Goal: Information Seeking & Learning: Learn about a topic

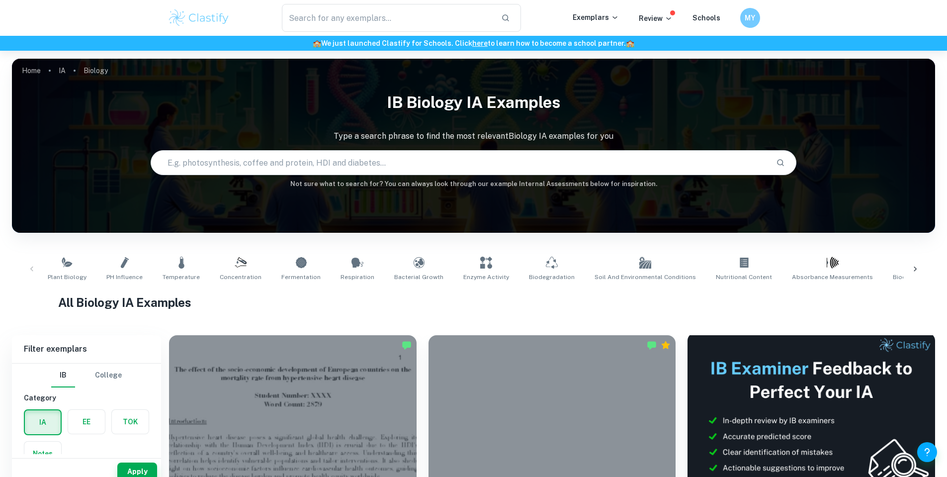
scroll to position [199, 0]
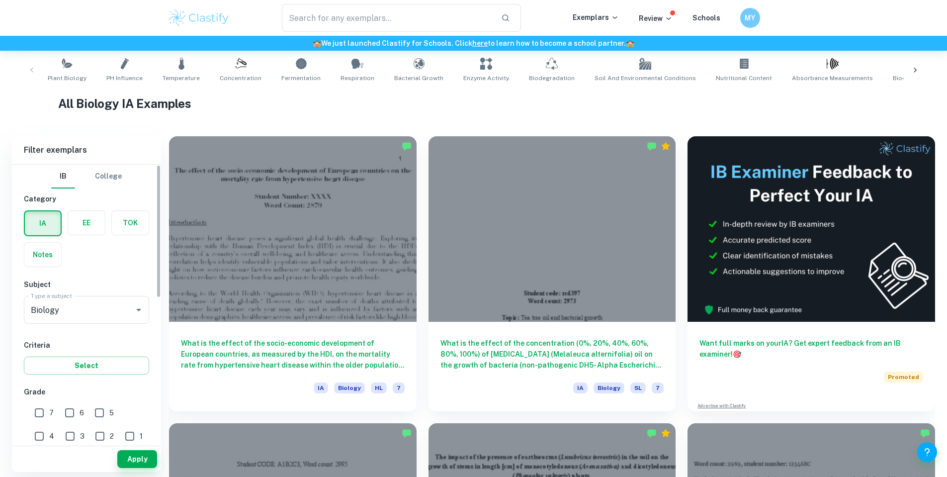
click at [101, 228] on label "button" at bounding box center [86, 223] width 37 height 24
click at [0, 0] on input "radio" at bounding box center [0, 0] width 0 height 0
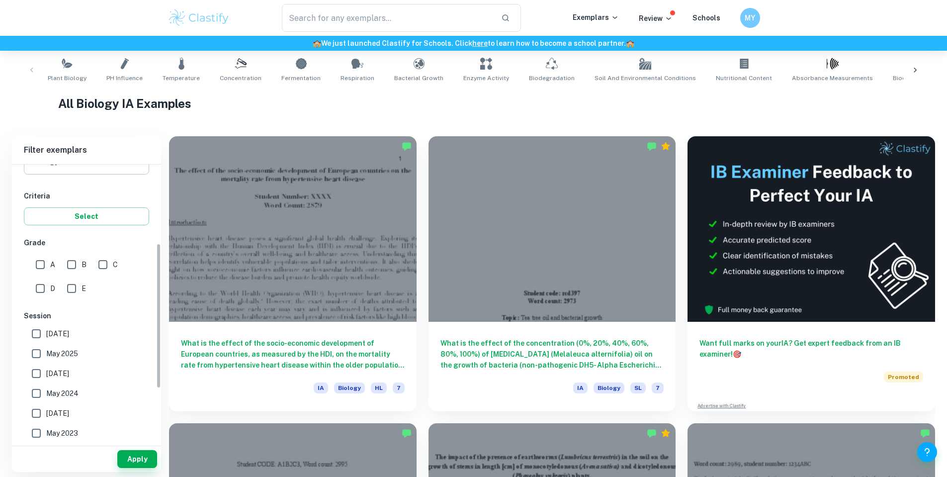
scroll to position [99, 0]
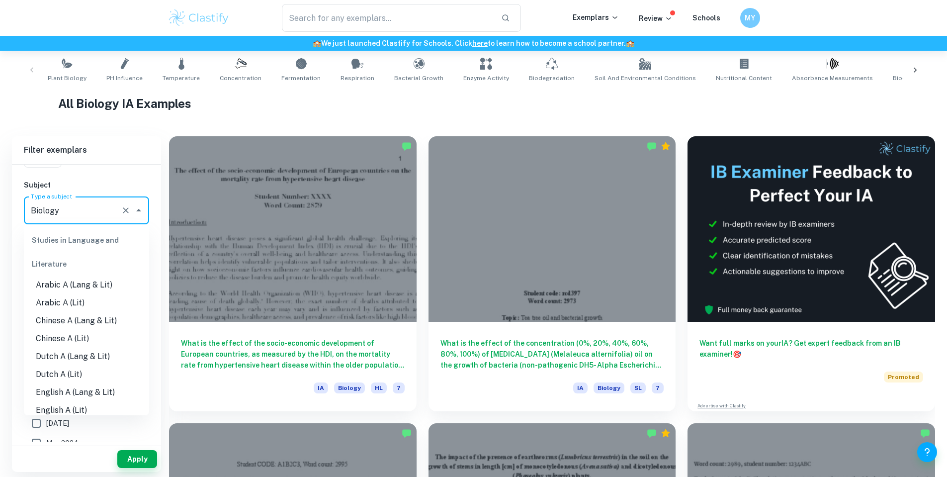
click at [82, 210] on input "Biology" at bounding box center [72, 210] width 89 height 19
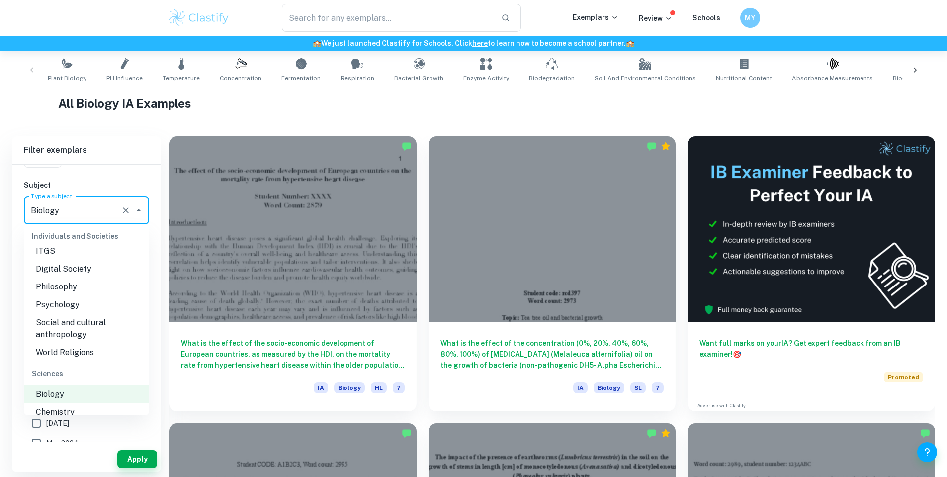
scroll to position [1144, 0]
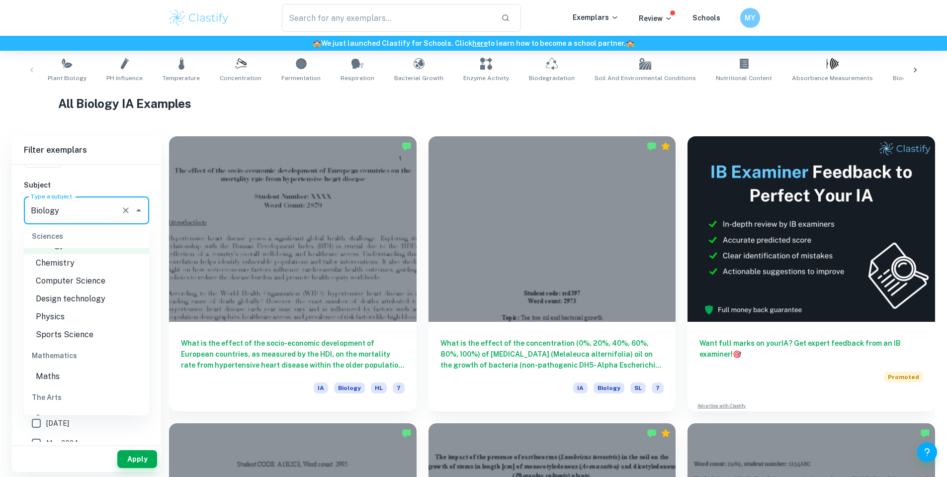
click at [96, 271] on li "Chemistry" at bounding box center [86, 263] width 125 height 18
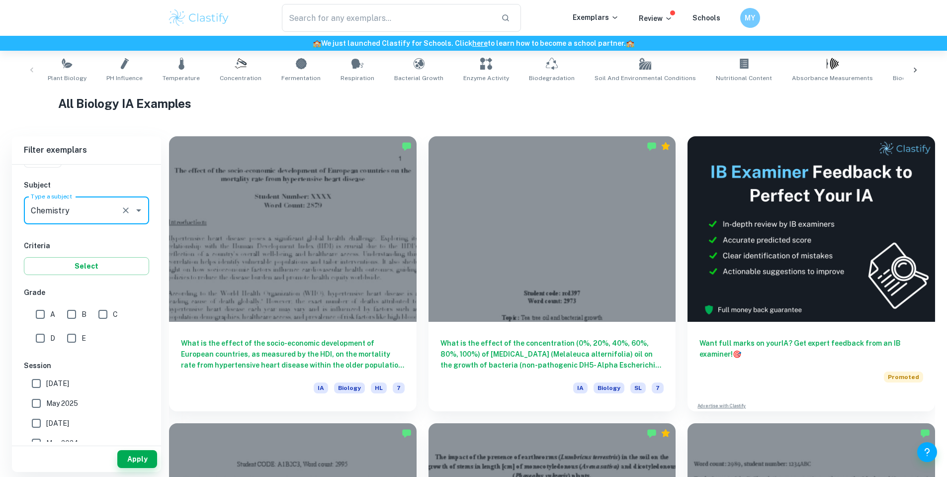
click at [46, 314] on input "A" at bounding box center [40, 314] width 20 height 20
checkbox input "true"
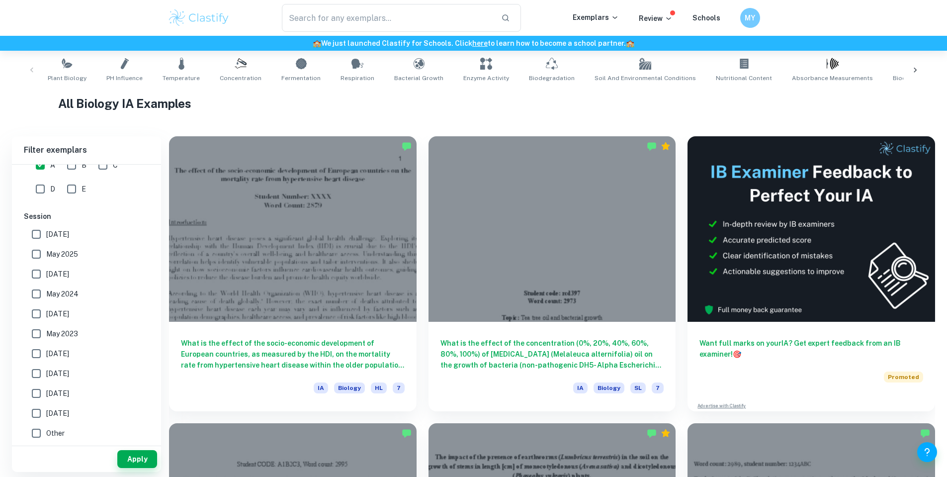
click at [64, 230] on span "[DATE]" at bounding box center [57, 234] width 23 height 11
click at [46, 230] on input "[DATE]" at bounding box center [36, 234] width 20 height 20
checkbox input "true"
click at [59, 261] on label "May 2025" at bounding box center [83, 254] width 115 height 20
click at [46, 261] on input "May 2025" at bounding box center [36, 254] width 20 height 20
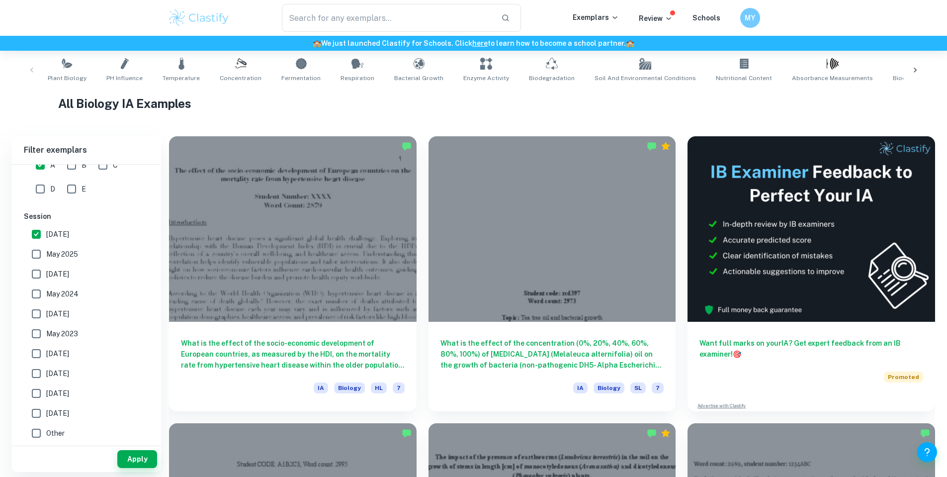
checkbox input "true"
click at [59, 275] on span "[DATE]" at bounding box center [57, 273] width 23 height 11
click at [46, 275] on input "[DATE]" at bounding box center [36, 274] width 20 height 20
click at [59, 281] on label "[DATE]" at bounding box center [83, 274] width 115 height 20
click at [46, 281] on input "[DATE]" at bounding box center [36, 274] width 20 height 20
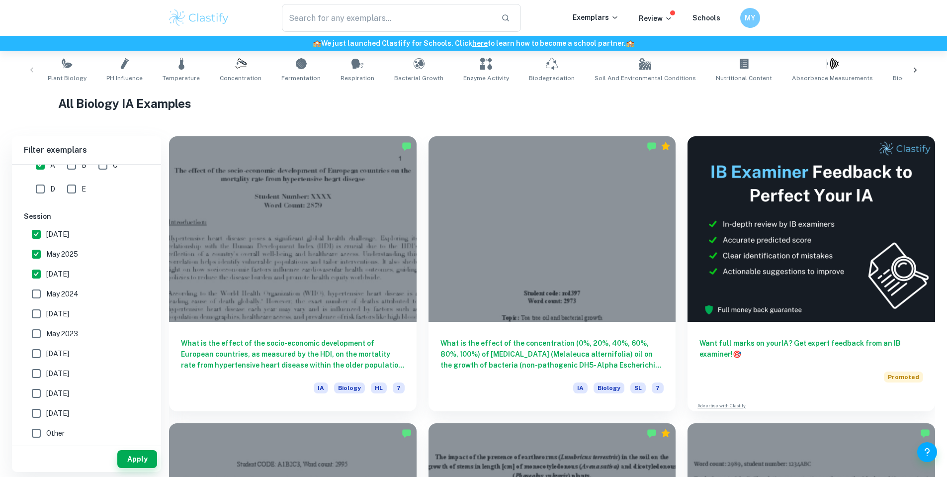
checkbox input "false"
click at [60, 304] on label "[DATE]" at bounding box center [83, 314] width 115 height 20
click at [46, 304] on input "[DATE]" at bounding box center [36, 314] width 20 height 20
checkbox input "true"
click at [59, 285] on label "May 2024" at bounding box center [83, 294] width 115 height 20
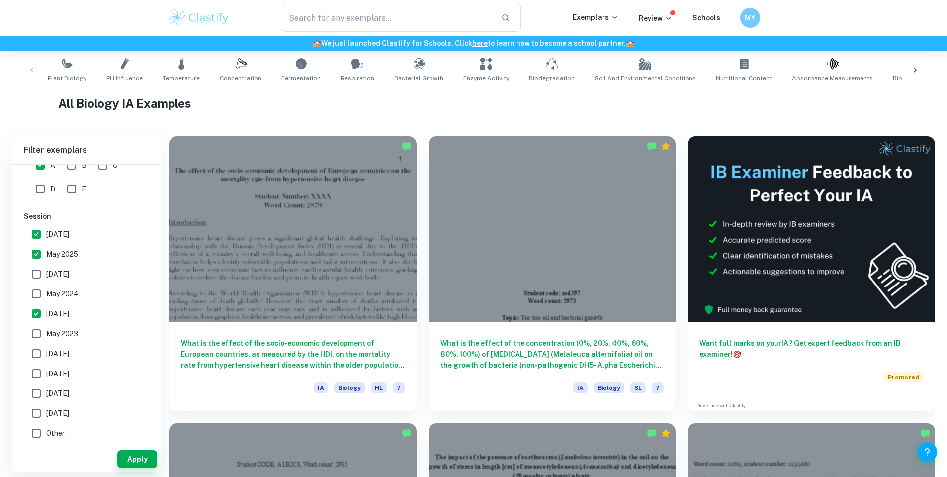
click at [46, 285] on input "May 2024" at bounding box center [36, 294] width 20 height 20
checkbox input "true"
click at [63, 273] on span "[DATE]" at bounding box center [57, 273] width 23 height 11
click at [46, 273] on input "[DATE]" at bounding box center [36, 274] width 20 height 20
checkbox input "true"
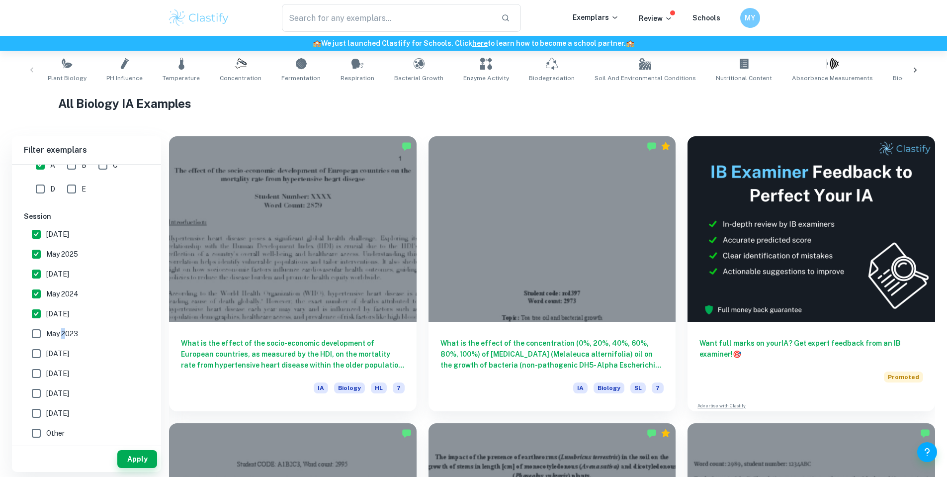
click at [64, 330] on span "May 2023" at bounding box center [62, 333] width 32 height 11
click at [65, 347] on label "[DATE]" at bounding box center [83, 354] width 115 height 20
click at [46, 347] on input "[DATE]" at bounding box center [36, 354] width 20 height 20
checkbox input "true"
click at [65, 334] on span "May 2023" at bounding box center [62, 333] width 32 height 11
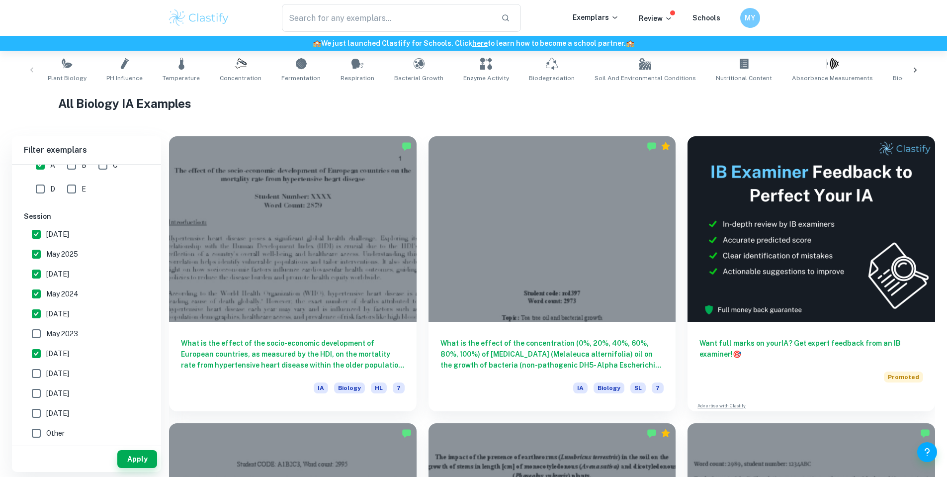
click at [46, 334] on input "May 2023" at bounding box center [36, 334] width 20 height 20
checkbox input "true"
click at [65, 372] on span "[DATE]" at bounding box center [57, 373] width 23 height 11
click at [46, 372] on input "[DATE]" at bounding box center [36, 373] width 20 height 20
checkbox input "true"
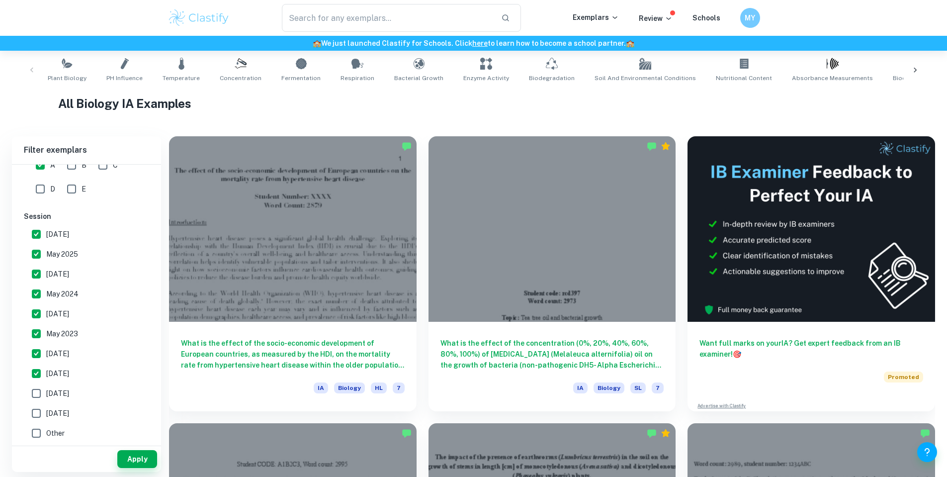
click at [66, 393] on span "[DATE]" at bounding box center [57, 393] width 23 height 11
click at [46, 393] on input "[DATE]" at bounding box center [36, 393] width 20 height 20
checkbox input "true"
click at [69, 411] on span "[DATE]" at bounding box center [57, 413] width 23 height 11
click at [46, 411] on input "[DATE]" at bounding box center [36, 413] width 20 height 20
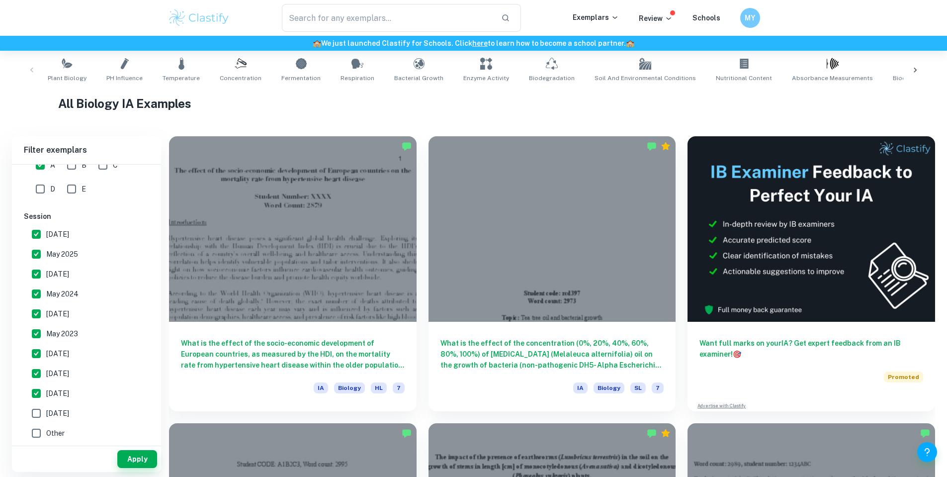
checkbox input "true"
click at [58, 427] on span "Other" at bounding box center [55, 431] width 18 height 11
click at [46, 427] on input "Other" at bounding box center [36, 432] width 20 height 20
checkbox input "true"
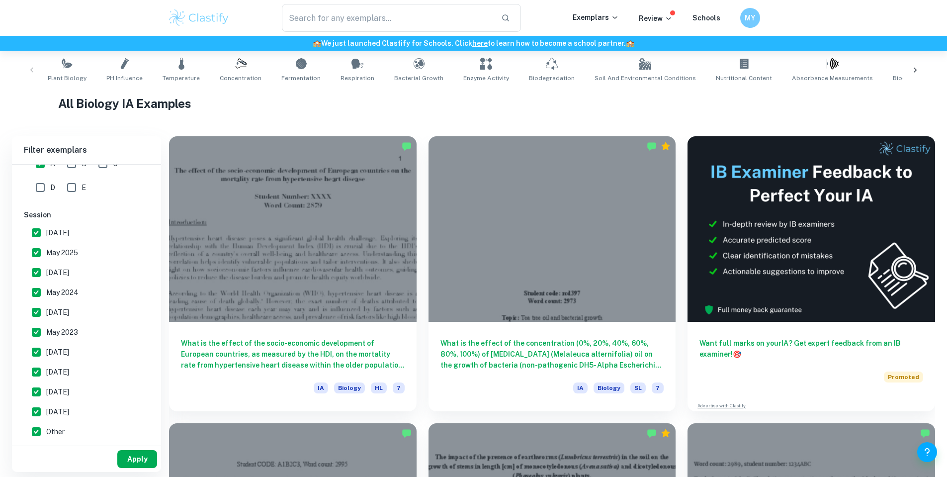
click at [125, 462] on button "Apply" at bounding box center [137, 459] width 40 height 18
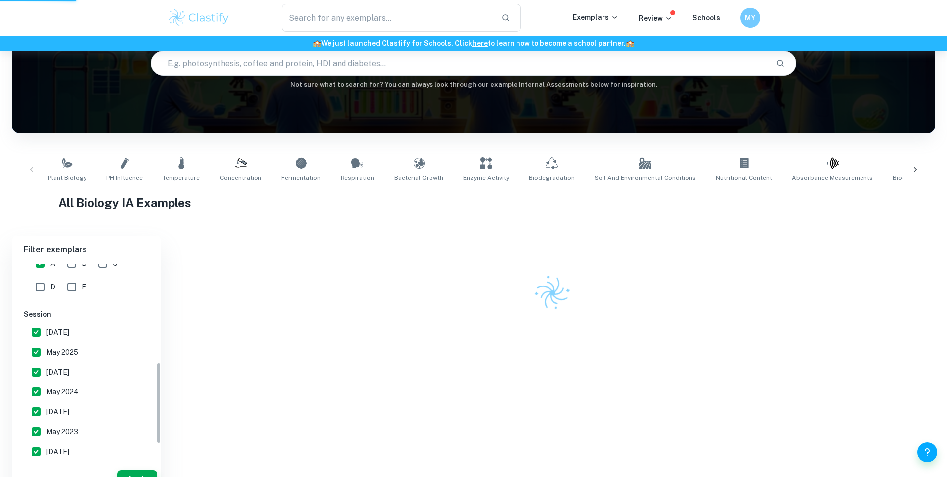
scroll to position [65, 0]
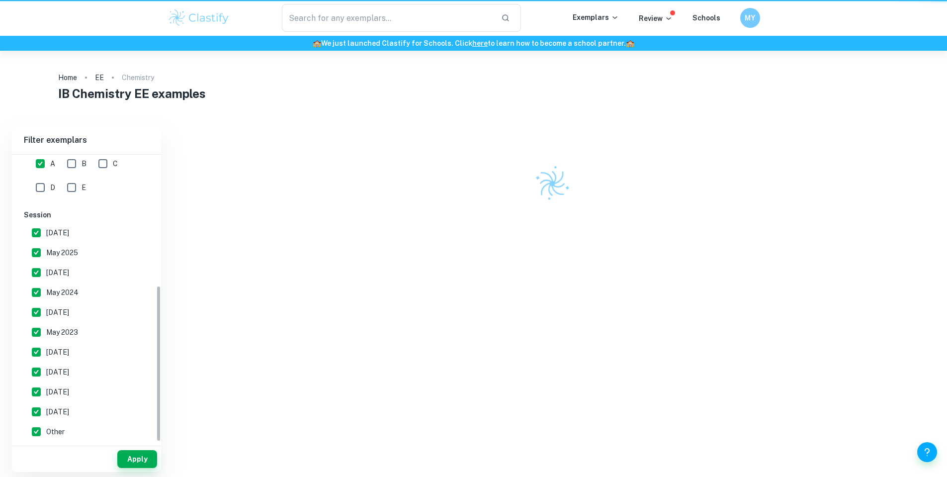
scroll to position [240, 0]
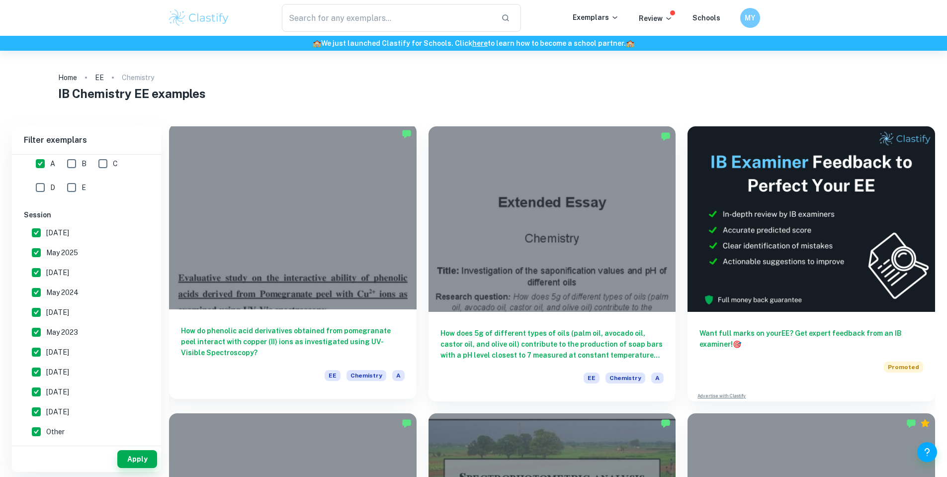
click at [249, 325] on h6 "How do phenolic acid derivatives obtained from pomegranate peel interact with c…" at bounding box center [293, 341] width 224 height 33
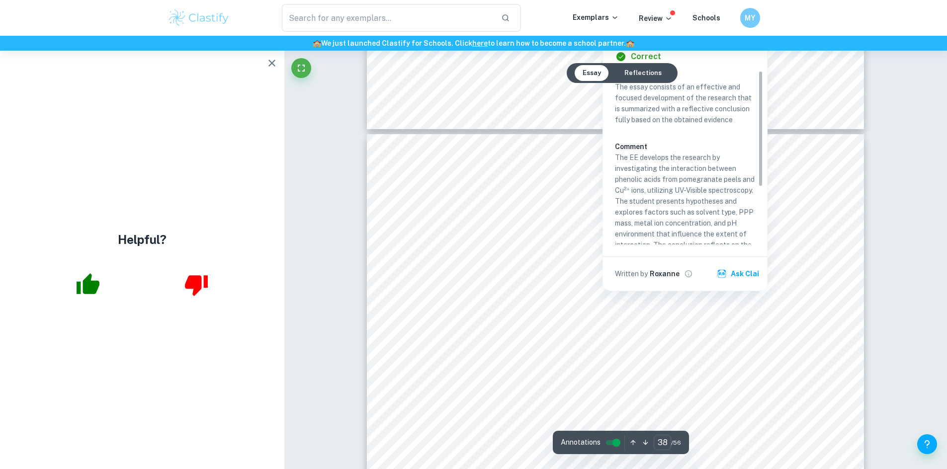
scroll to position [86, 0]
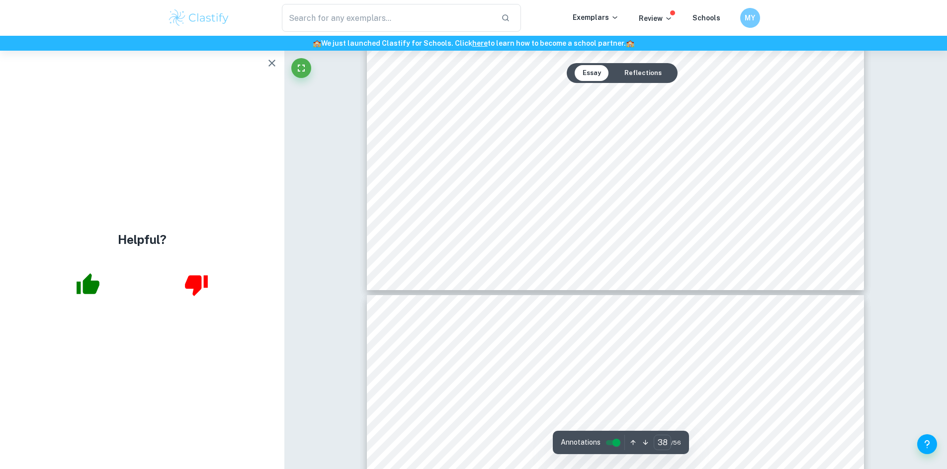
type input "39"
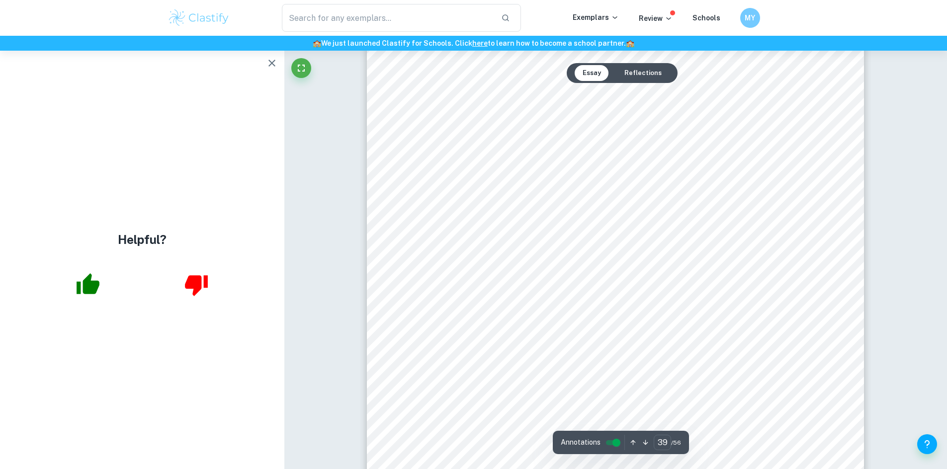
scroll to position [27347, 0]
